Goal: Task Accomplishment & Management: Use online tool/utility

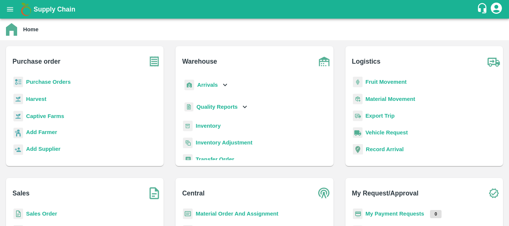
click at [201, 83] on b "Arrivals" at bounding box center [207, 85] width 20 height 6
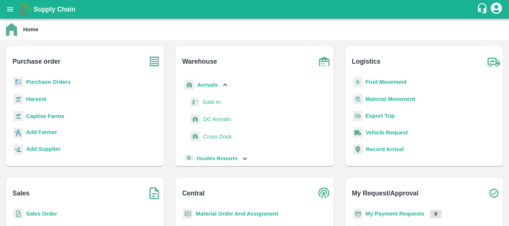
click at [214, 114] on link "DC Arrivals" at bounding box center [217, 119] width 28 height 11
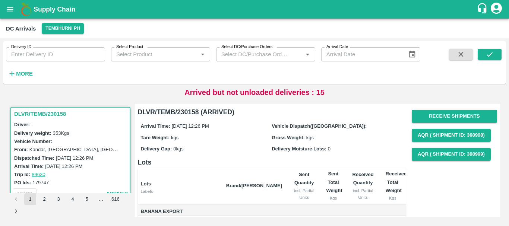
click at [29, 73] on strong "More" at bounding box center [24, 74] width 17 height 6
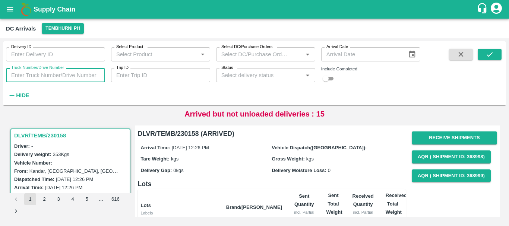
click at [64, 77] on input "Truck Number/Drive Number" at bounding box center [55, 75] width 99 height 14
type input "4252"
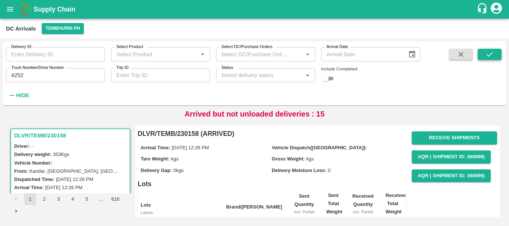
drag, startPoint x: 337, startPoint y: 163, endPoint x: 487, endPoint y: 56, distance: 184.2
click at [487, 56] on div "Delivery ID Delivery ID Select Product Select Product   * Select DC/Purchase Or…" at bounding box center [254, 132] width 503 height 182
click at [487, 56] on icon "submit" at bounding box center [489, 54] width 8 height 8
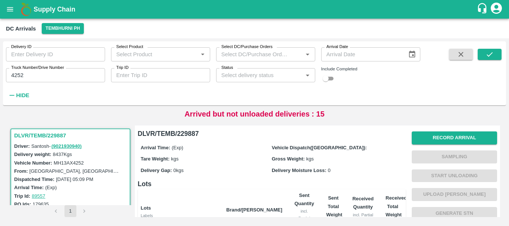
click at [276, 151] on div "Vehicle Dispatch([GEOGRAPHIC_DATA]):" at bounding box center [336, 147] width 131 height 8
click at [501, 54] on div "Delivery ID Delivery ID Select Product Select Product   * Select DC/Purchase Or…" at bounding box center [254, 73] width 503 height 58
click at [483, 58] on button "submit" at bounding box center [489, 54] width 24 height 11
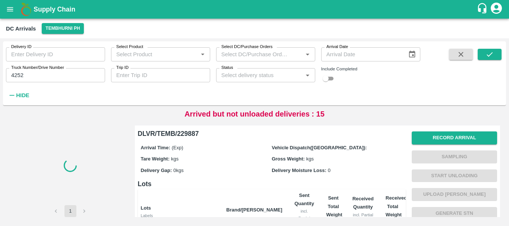
scroll to position [150, 0]
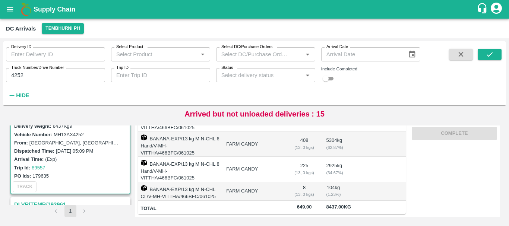
scroll to position [29, 0]
